Goal: Navigation & Orientation: Find specific page/section

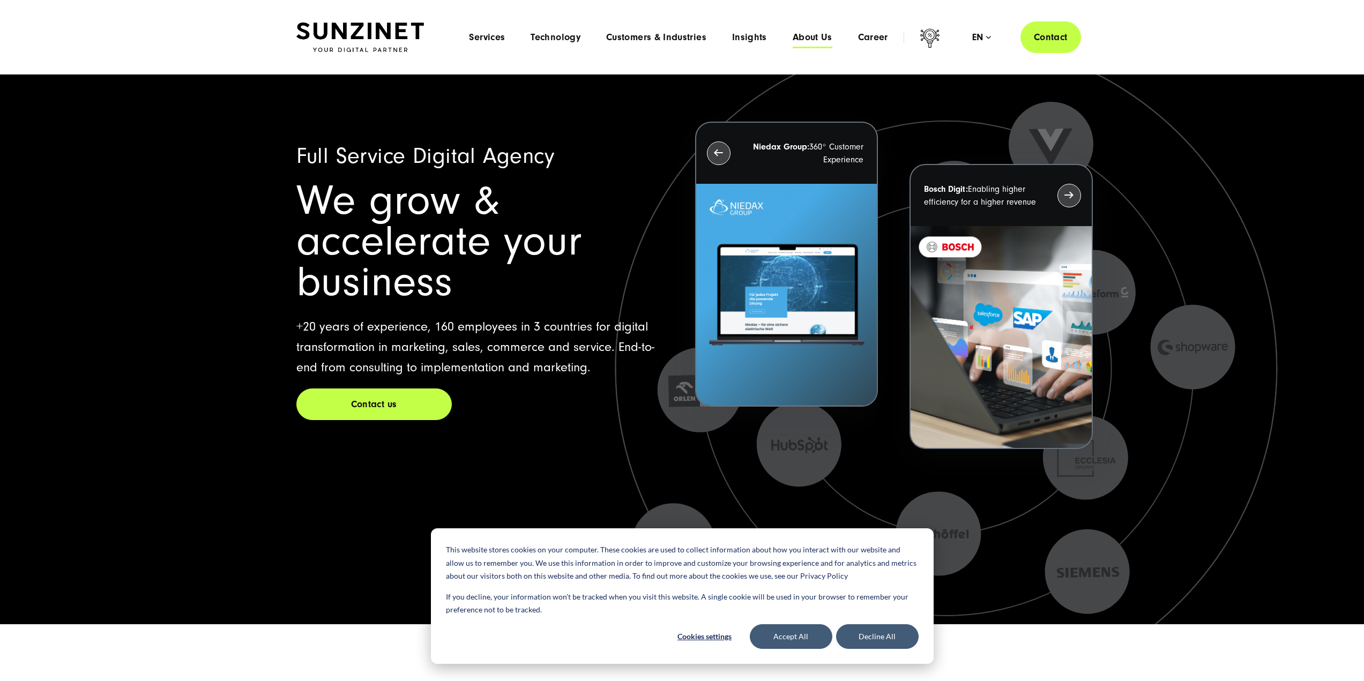
click at [815, 39] on span "About Us" at bounding box center [813, 37] width 40 height 11
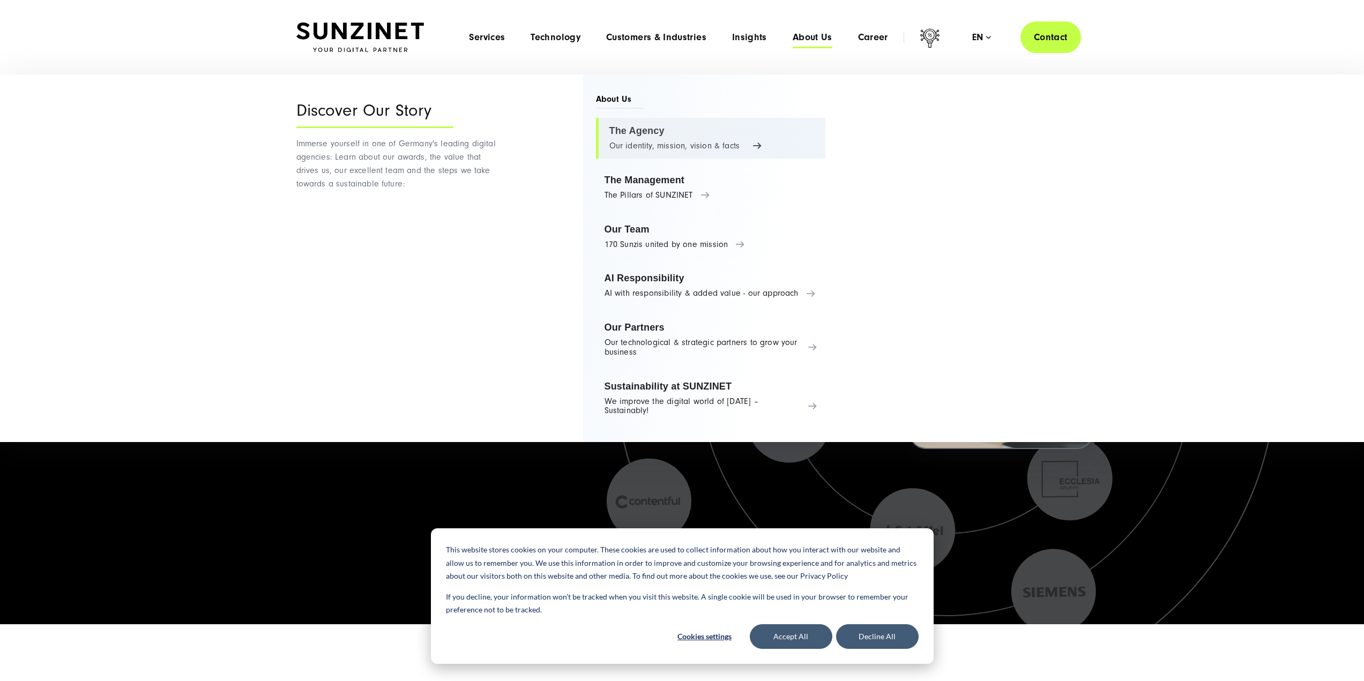
click at [641, 141] on link "The Agency Our identity, mission, vision & facts" at bounding box center [711, 138] width 230 height 41
